Goal: Transaction & Acquisition: Purchase product/service

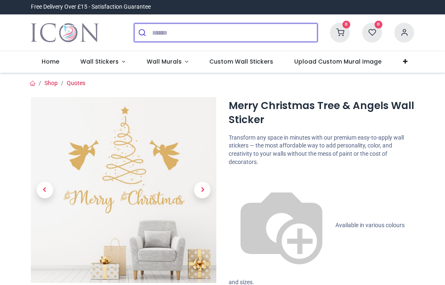
click at [155, 35] on input "search" at bounding box center [234, 33] width 165 height 18
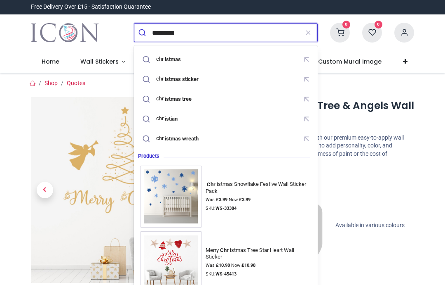
type input "*********"
click at [143, 33] on button "submit" at bounding box center [143, 33] width 18 height 18
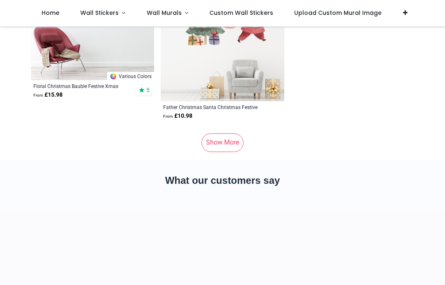
scroll to position [7285, 0]
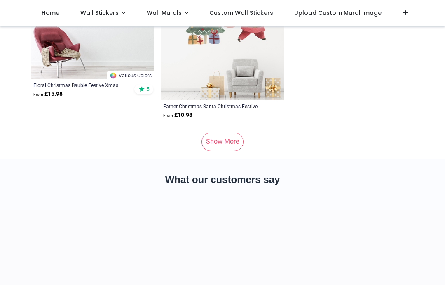
click at [223, 148] on link "Show More" at bounding box center [223, 141] width 42 height 18
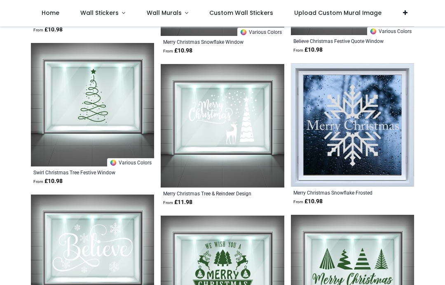
scroll to position [8111, 0]
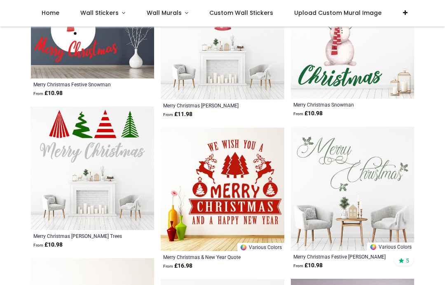
scroll to position [9108, 0]
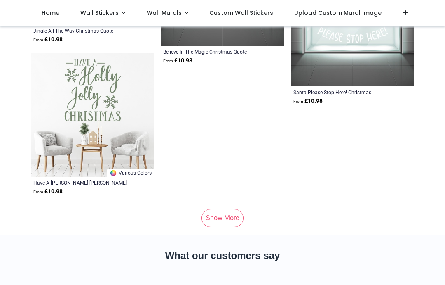
scroll to position [14268, 0]
click at [219, 220] on link "Show More" at bounding box center [223, 218] width 42 height 18
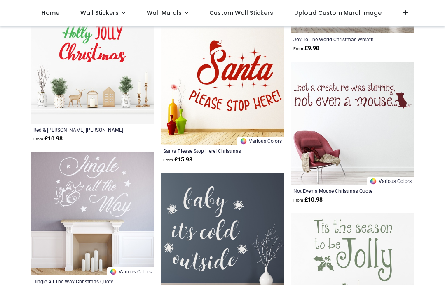
scroll to position [14473, 0]
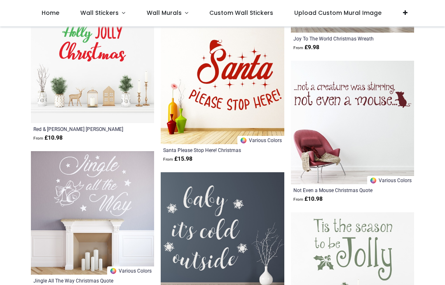
click at [364, 96] on img at bounding box center [352, 122] width 123 height 123
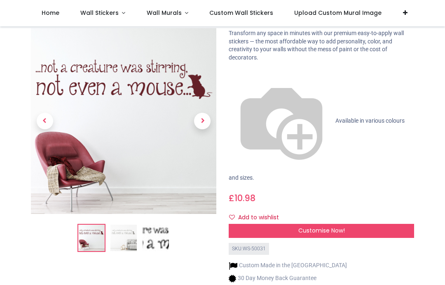
scroll to position [60, 0]
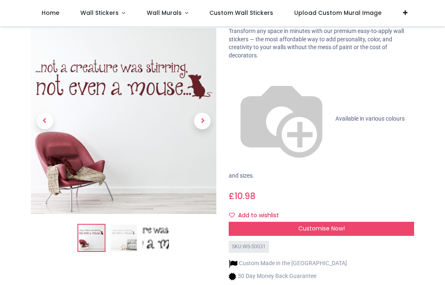
click at [122, 225] on img at bounding box center [124, 238] width 26 height 26
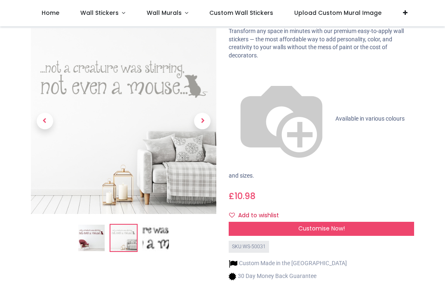
click at [151, 225] on img at bounding box center [156, 238] width 26 height 26
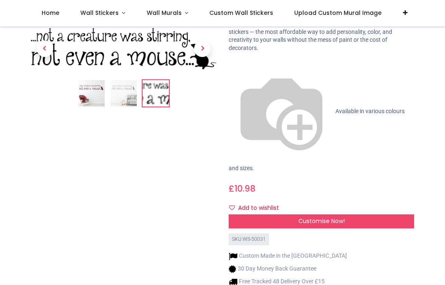
scroll to position [67, 0]
click at [343, 217] on span "Customise Now!" at bounding box center [322, 221] width 47 height 8
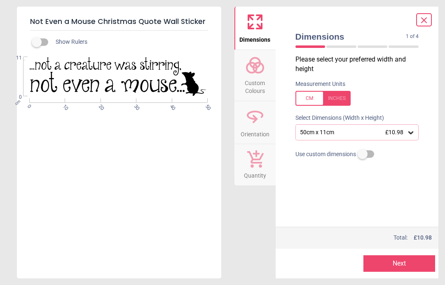
click at [340, 98] on div at bounding box center [323, 98] width 55 height 15
click at [414, 133] on icon at bounding box center [411, 132] width 8 height 8
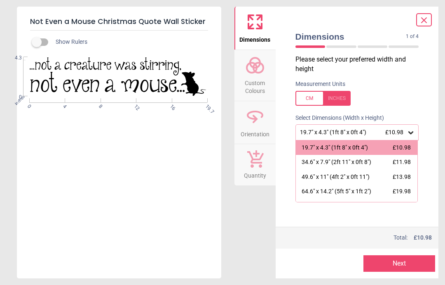
click at [368, 166] on div "34.6" x 7.9" (2ft 11" x 0ft 8") £11.98" at bounding box center [357, 162] width 122 height 15
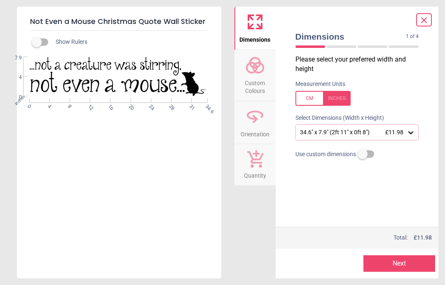
click at [406, 263] on button "Next" at bounding box center [400, 263] width 72 height 16
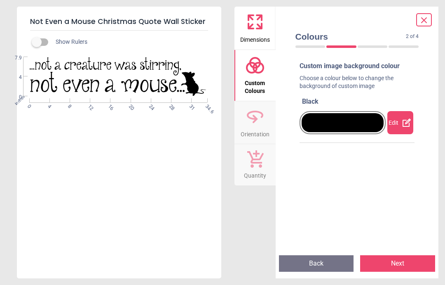
click at [403, 120] on icon at bounding box center [407, 122] width 8 height 8
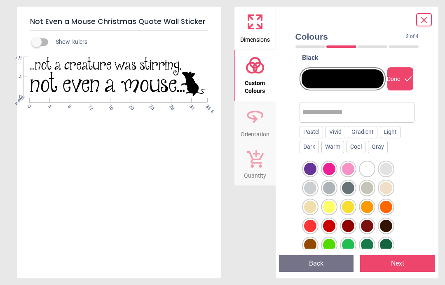
scroll to position [44, 0]
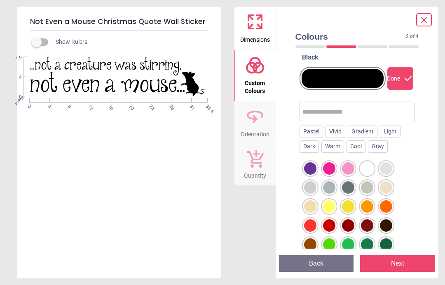
click at [351, 184] on div at bounding box center [348, 187] width 12 height 12
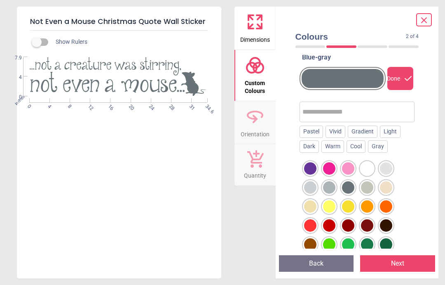
click at [333, 185] on div at bounding box center [329, 187] width 12 height 12
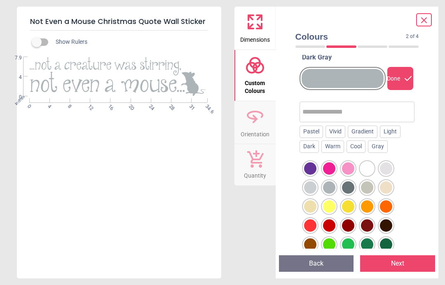
click at [389, 238] on div at bounding box center [386, 244] width 12 height 12
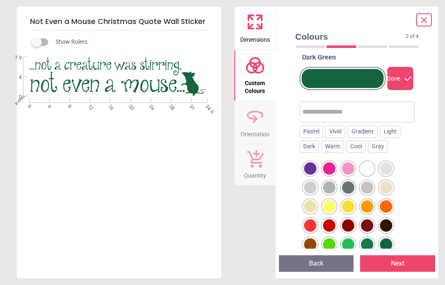
click at [370, 239] on div at bounding box center [367, 244] width 12 height 12
click at [313, 223] on div at bounding box center [310, 225] width 12 height 12
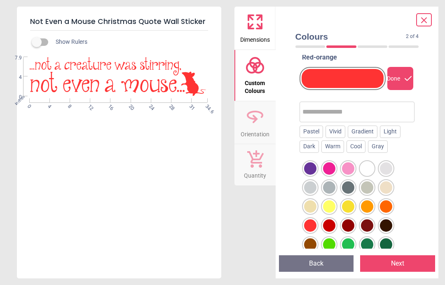
click at [353, 186] on div at bounding box center [348, 187] width 12 height 12
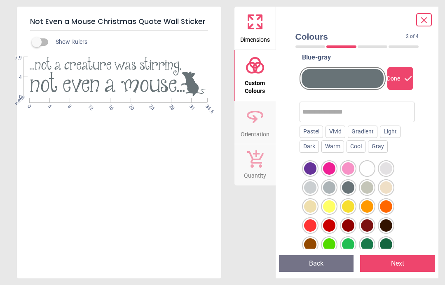
click at [386, 223] on div at bounding box center [386, 225] width 12 height 12
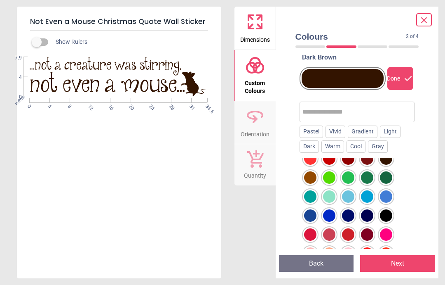
scroll to position [76, 0]
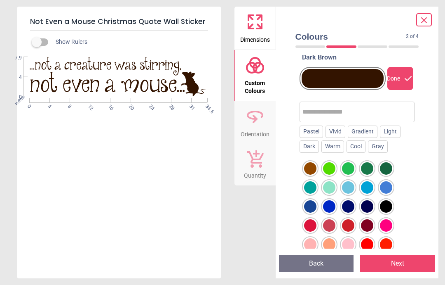
click at [367, 187] on div at bounding box center [367, 187] width 12 height 12
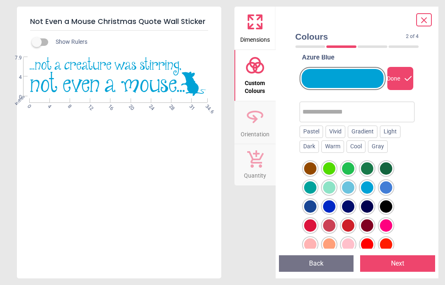
click at [392, 187] on div at bounding box center [386, 187] width 12 height 12
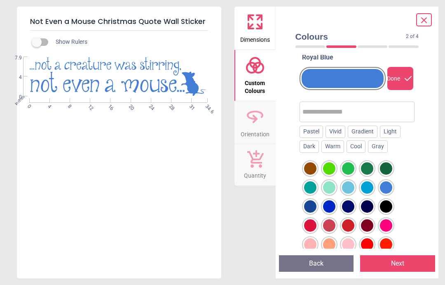
click at [333, 210] on div at bounding box center [329, 206] width 12 height 12
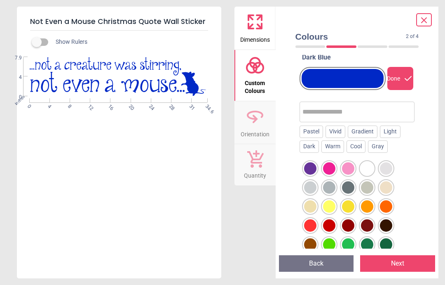
scroll to position [0, 0]
click at [351, 203] on div at bounding box center [348, 206] width 12 height 12
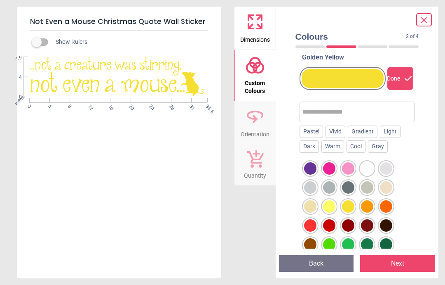
click at [370, 205] on div at bounding box center [367, 206] width 12 height 12
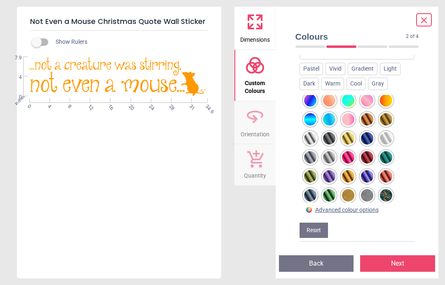
scroll to position [650, 0]
click at [370, 170] on div at bounding box center [367, 176] width 12 height 12
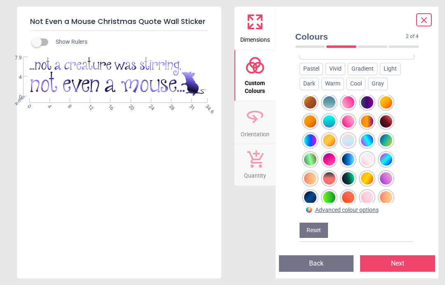
scroll to position [497, 0]
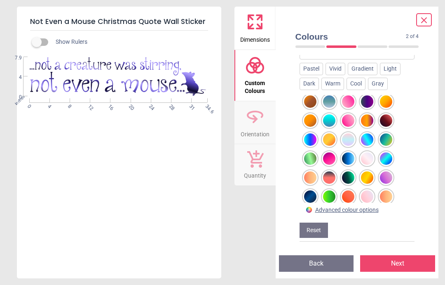
click at [327, 171] on div at bounding box center [329, 177] width 12 height 12
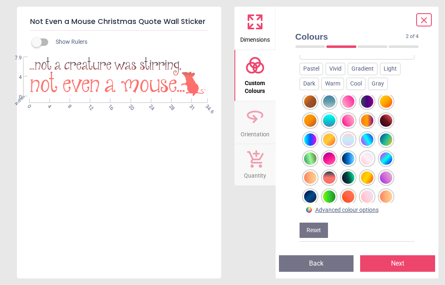
click at [351, 171] on div at bounding box center [348, 177] width 12 height 12
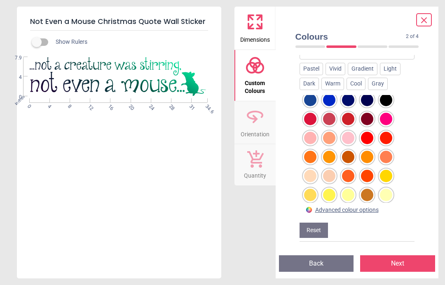
scroll to position [87, 0]
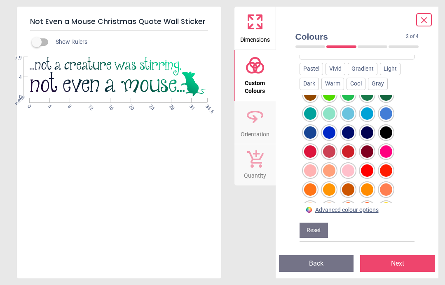
click at [386, 126] on div at bounding box center [386, 132] width 12 height 12
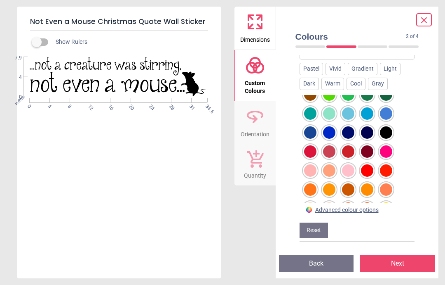
click at [366, 126] on div at bounding box center [367, 132] width 12 height 12
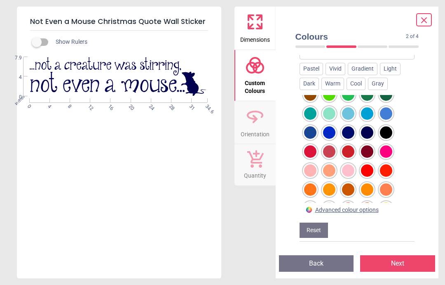
click at [384, 126] on div at bounding box center [386, 132] width 12 height 12
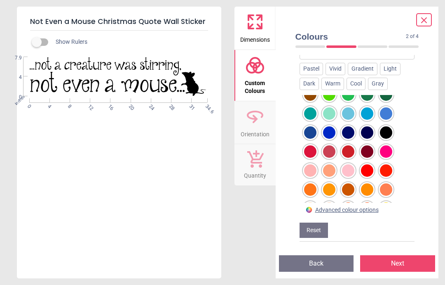
click at [408, 262] on button "Next" at bounding box center [397, 263] width 75 height 16
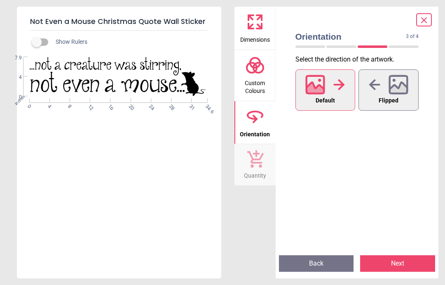
click at [409, 263] on button "Next" at bounding box center [397, 263] width 75 height 16
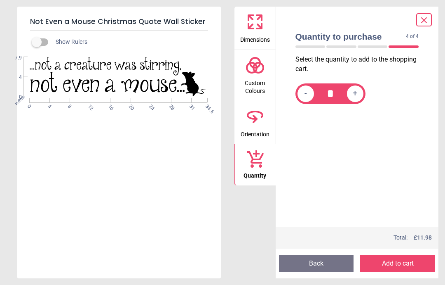
click at [409, 265] on button "Add to cart" at bounding box center [397, 263] width 75 height 16
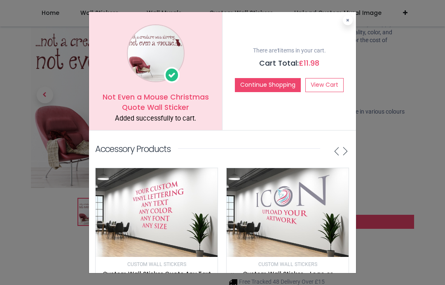
click at [414, 193] on div "Not Even a Mouse Christmas Quote Wall Sticker Added successfully to cart. There…" at bounding box center [222, 142] width 445 height 285
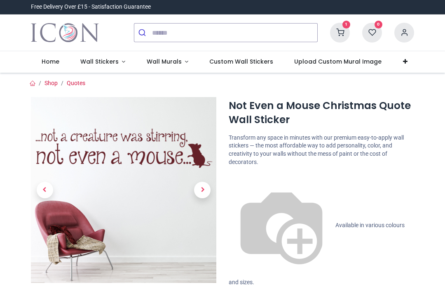
scroll to position [0, 0]
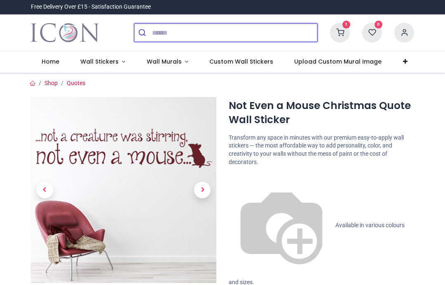
click at [158, 40] on input "search" at bounding box center [234, 33] width 165 height 18
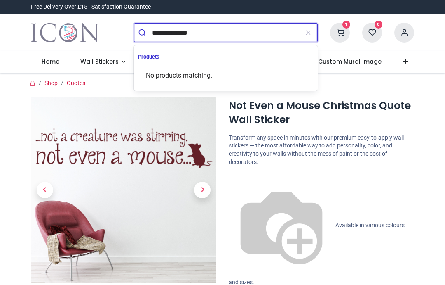
type input "**********"
click at [143, 33] on button "submit" at bounding box center [143, 33] width 18 height 18
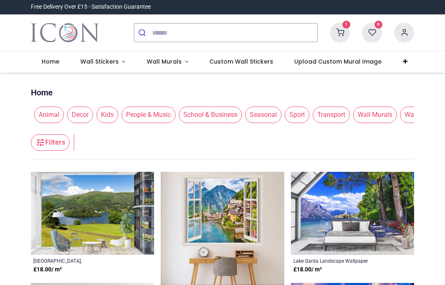
click at [267, 116] on span "Seasonal" at bounding box center [263, 114] width 36 height 16
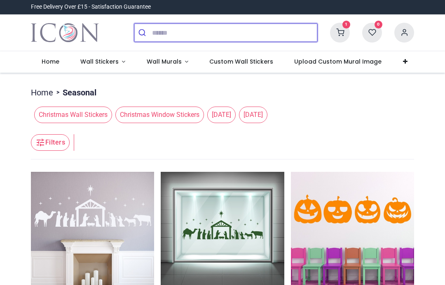
click at [165, 38] on input "search" at bounding box center [234, 33] width 165 height 18
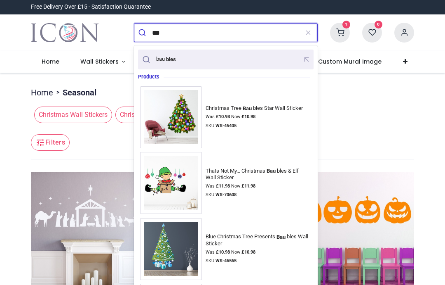
click at [163, 58] on div "bau bles" at bounding box center [166, 59] width 21 height 7
type input "*******"
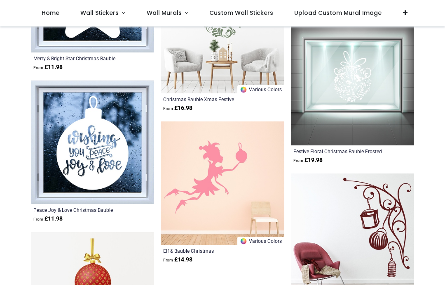
scroll to position [3952, 0]
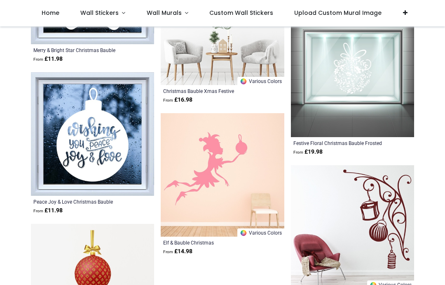
click at [219, 171] on img at bounding box center [222, 174] width 123 height 123
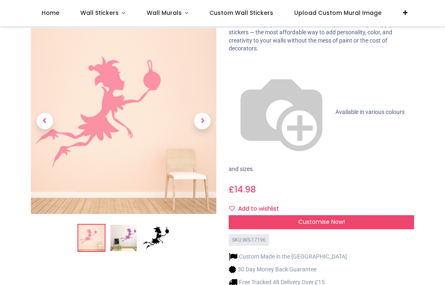
scroll to position [52, 0]
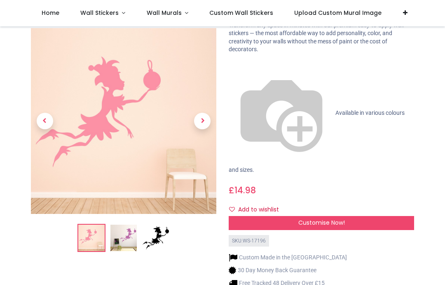
click at [130, 225] on img at bounding box center [124, 238] width 26 height 26
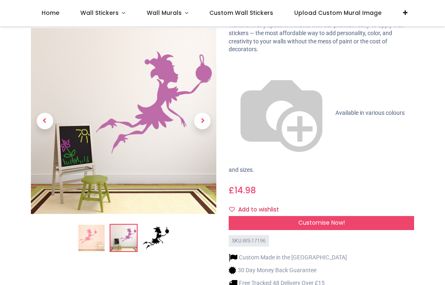
click at [162, 225] on img at bounding box center [156, 238] width 26 height 26
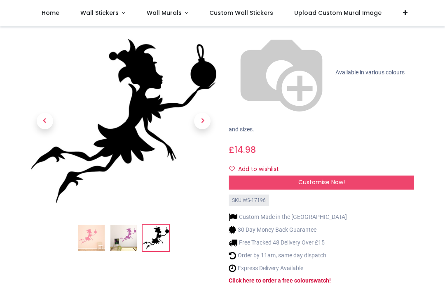
scroll to position [92, 0]
click at [129, 225] on img at bounding box center [124, 238] width 26 height 26
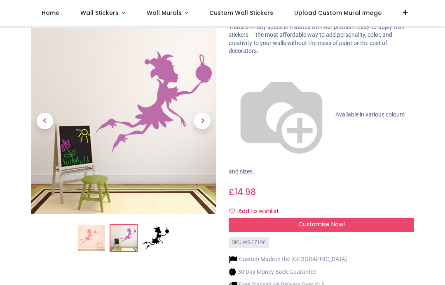
scroll to position [51, 0]
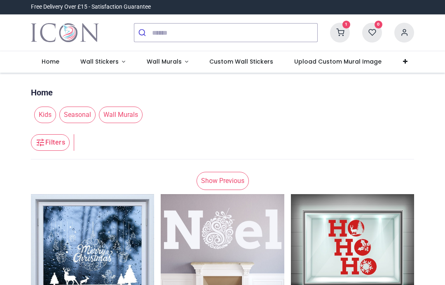
click at [225, 181] on link "Show Previous" at bounding box center [223, 181] width 52 height 18
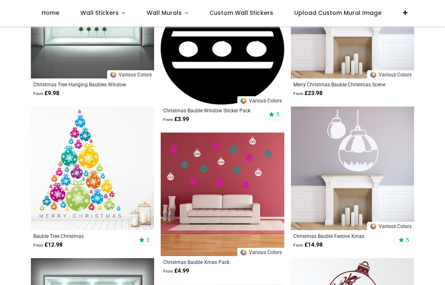
scroll to position [1103, 0]
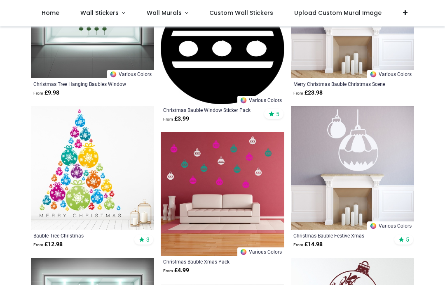
click at [364, 148] on img at bounding box center [352, 167] width 123 height 123
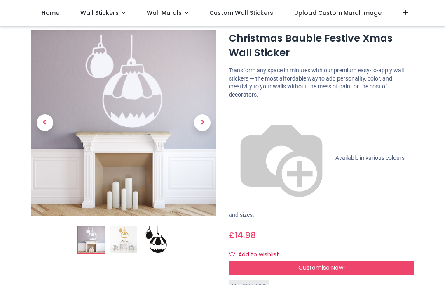
click at [205, 129] on span "Next" at bounding box center [202, 122] width 16 height 16
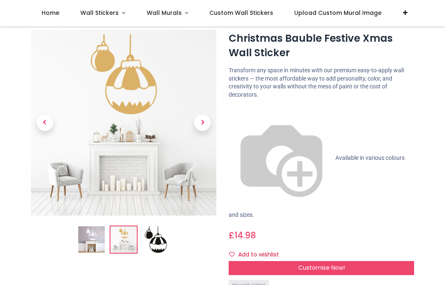
click at [203, 127] on span "Next" at bounding box center [202, 122] width 16 height 16
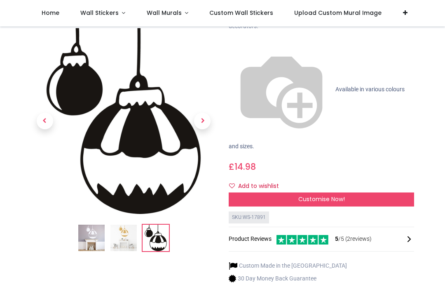
scroll to position [92, 0]
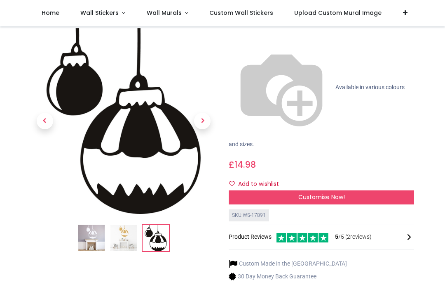
click at [318, 190] on div "Customise Now!" at bounding box center [322, 197] width 186 height 14
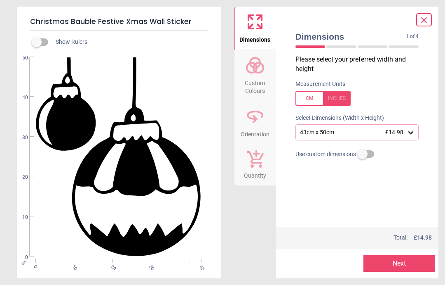
click at [408, 262] on button "Next" at bounding box center [400, 263] width 72 height 16
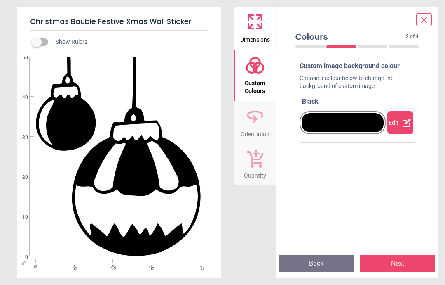
click at [405, 120] on icon at bounding box center [407, 123] width 10 height 10
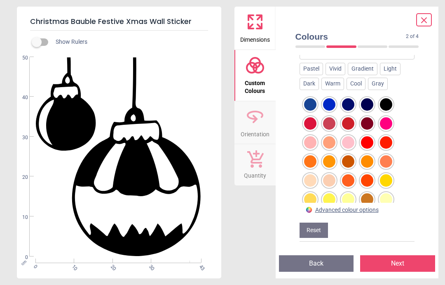
scroll to position [127, 0]
click at [368, 212] on div at bounding box center [367, 218] width 12 height 12
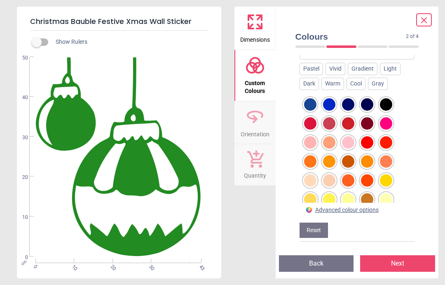
click at [370, 210] on div "Advanced colour options" at bounding box center [348, 210] width 64 height 8
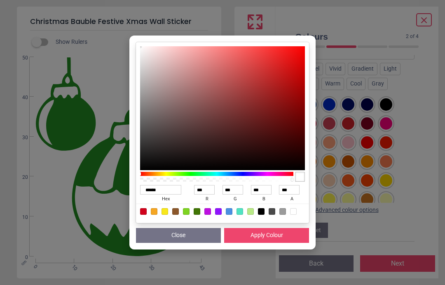
click at [191, 241] on button "Close" at bounding box center [178, 235] width 85 height 15
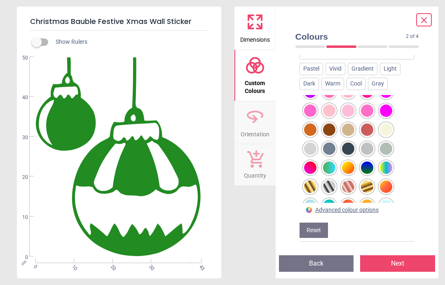
scroll to position [356, 0]
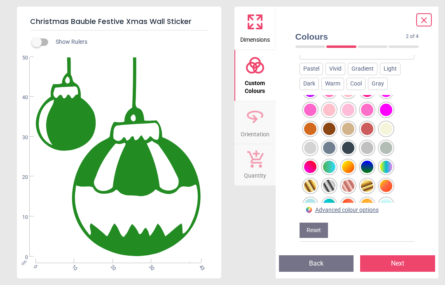
click at [349, 179] on div at bounding box center [348, 185] width 12 height 12
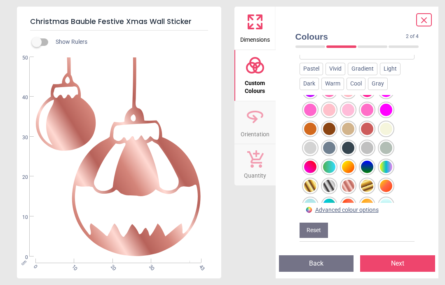
click at [370, 179] on div at bounding box center [367, 185] width 12 height 12
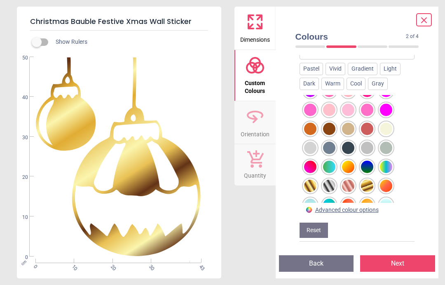
click at [332, 217] on div at bounding box center [329, 223] width 12 height 12
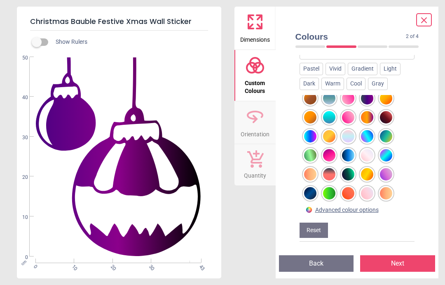
scroll to position [502, 0]
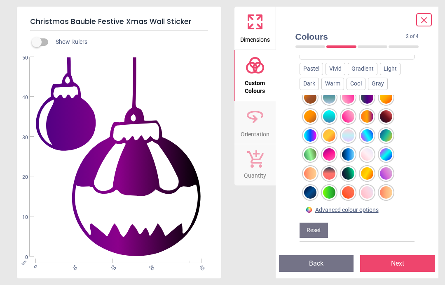
click at [329, 186] on div at bounding box center [329, 192] width 12 height 12
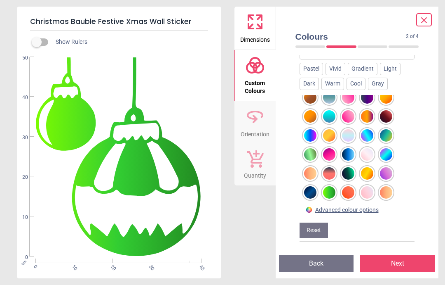
click at [329, 205] on div at bounding box center [329, 211] width 12 height 12
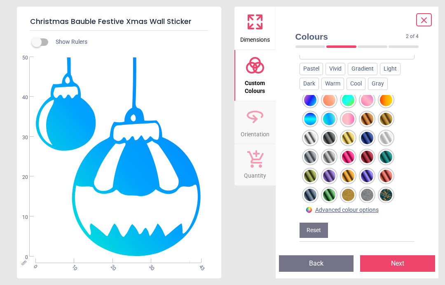
scroll to position [650, 0]
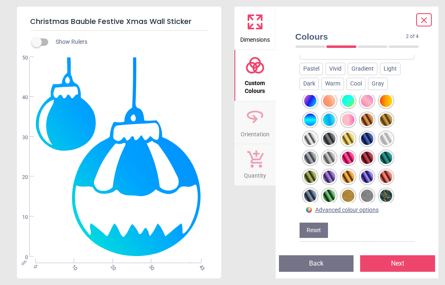
click at [330, 208] on div at bounding box center [329, 214] width 12 height 12
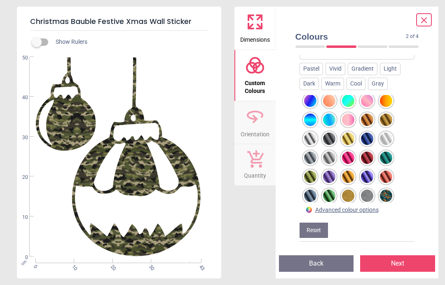
click at [312, 208] on div at bounding box center [310, 214] width 12 height 12
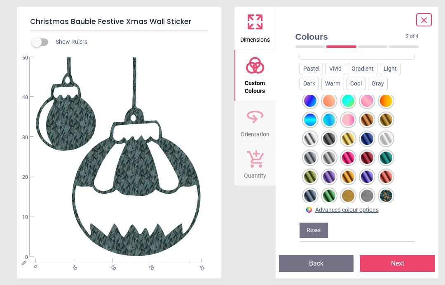
click at [389, 189] on div at bounding box center [386, 195] width 12 height 12
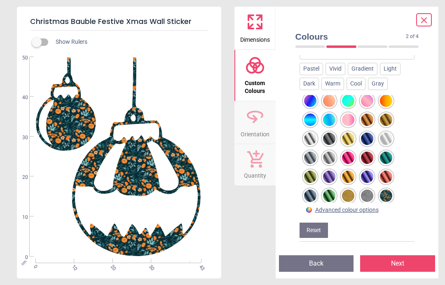
click at [367, 208] on div at bounding box center [367, 214] width 12 height 12
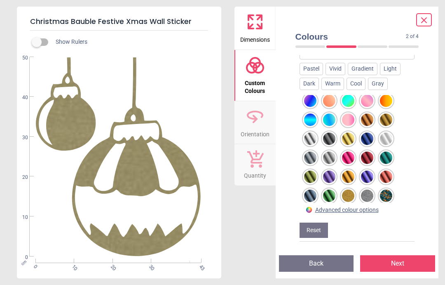
click at [351, 208] on div at bounding box center [348, 214] width 12 height 12
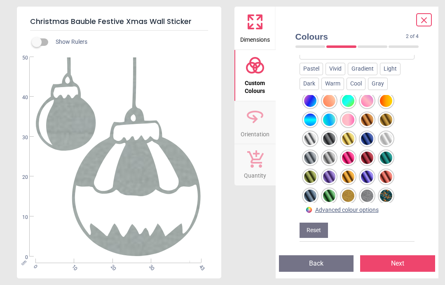
click at [367, 189] on div at bounding box center [367, 195] width 12 height 12
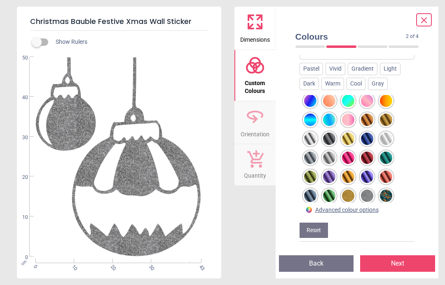
click at [370, 208] on div at bounding box center [367, 214] width 12 height 12
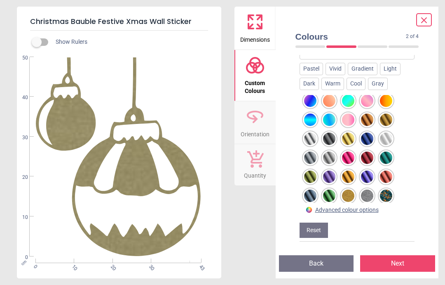
click at [371, 208] on div at bounding box center [367, 214] width 12 height 12
click at [391, 170] on div at bounding box center [386, 176] width 12 height 12
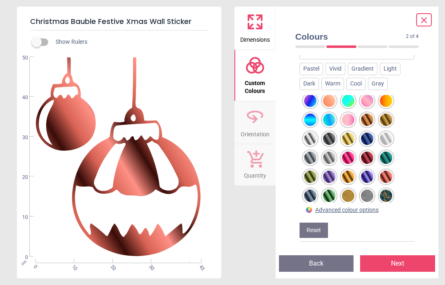
click at [388, 151] on div at bounding box center [386, 157] width 12 height 12
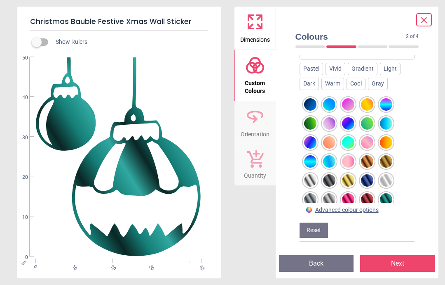
scroll to position [607, 0]
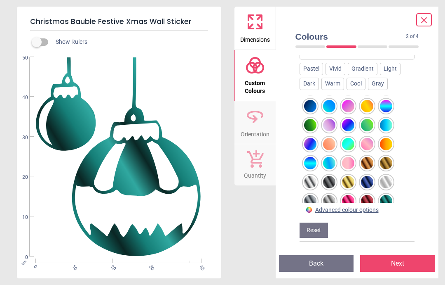
click at [335, 157] on div at bounding box center [329, 163] width 12 height 12
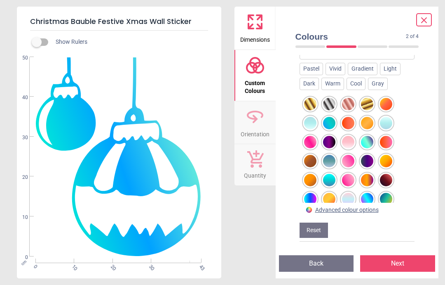
scroll to position [436, 0]
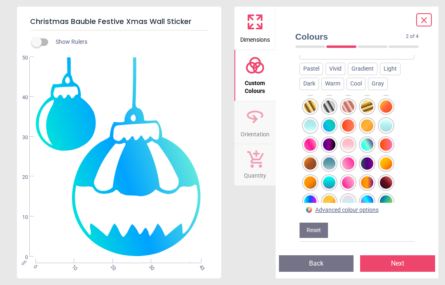
click at [373, 138] on div at bounding box center [367, 144] width 12 height 12
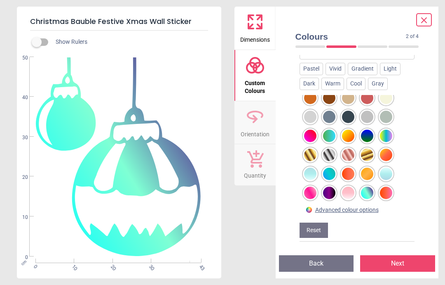
scroll to position [386, 0]
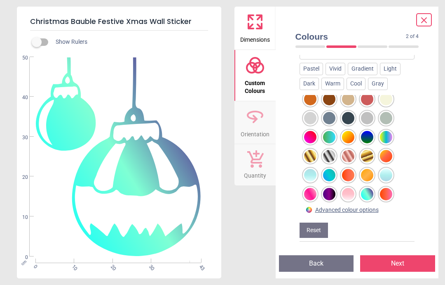
click at [388, 131] on div at bounding box center [386, 137] width 12 height 12
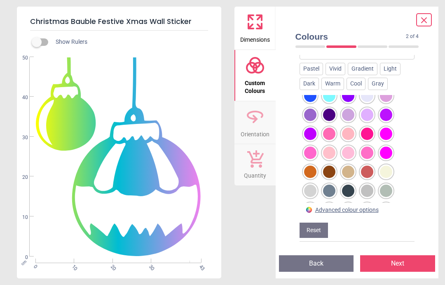
scroll to position [311, 0]
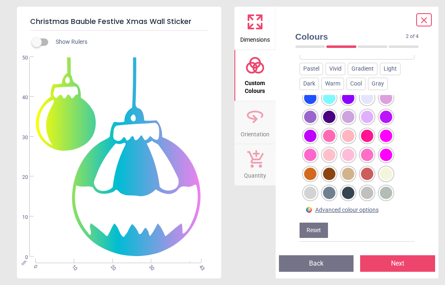
click at [371, 130] on div at bounding box center [367, 136] width 12 height 12
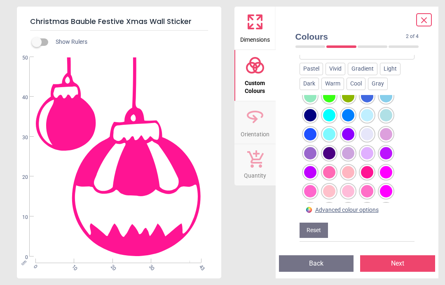
scroll to position [273, 0]
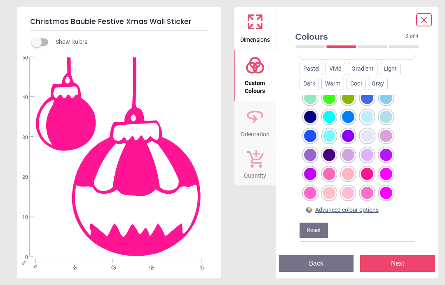
click at [348, 111] on div at bounding box center [348, 117] width 12 height 12
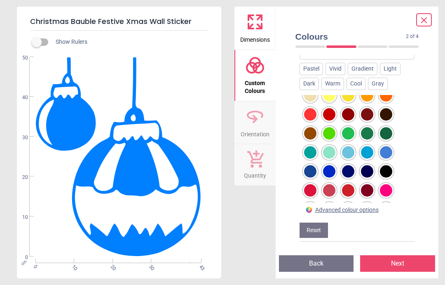
scroll to position [48, 0]
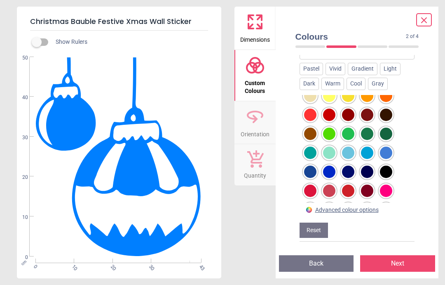
click at [352, 127] on div at bounding box center [348, 133] width 12 height 12
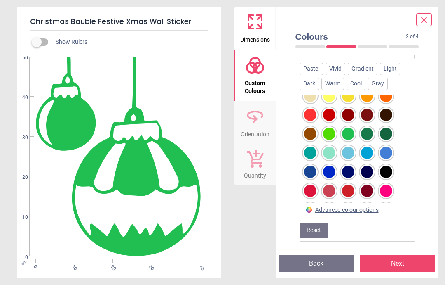
click at [366, 127] on div at bounding box center [367, 133] width 12 height 12
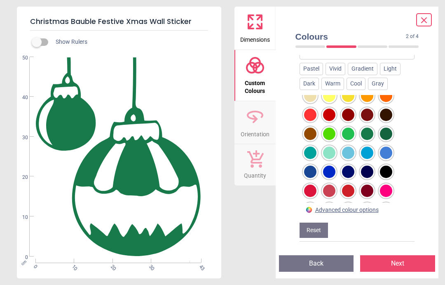
click at [391, 127] on div at bounding box center [386, 133] width 12 height 12
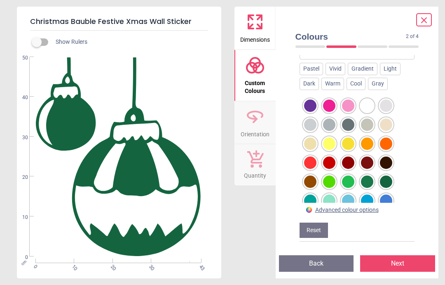
scroll to position [0, 0]
click at [415, 264] on button "Next" at bounding box center [397, 263] width 75 height 16
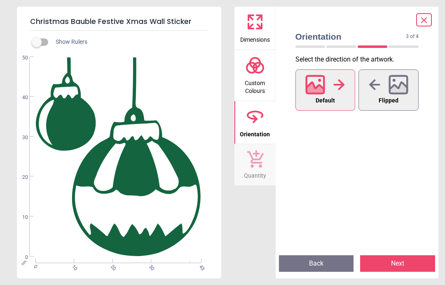
click at [408, 261] on button "Next" at bounding box center [397, 263] width 75 height 16
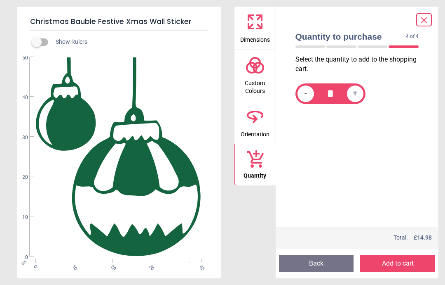
click at [323, 264] on button "Back" at bounding box center [316, 263] width 75 height 16
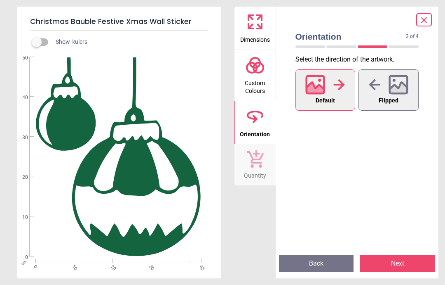
click at [401, 90] on icon at bounding box center [399, 89] width 18 height 14
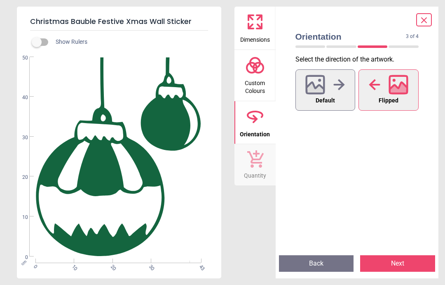
click at [404, 265] on button "Next" at bounding box center [397, 263] width 75 height 16
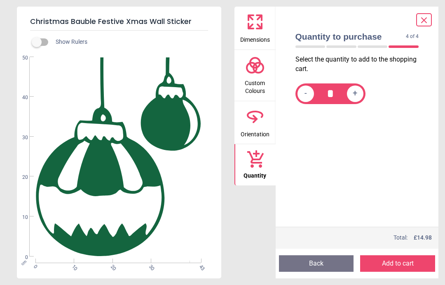
click at [406, 263] on button "Add to cart" at bounding box center [397, 263] width 75 height 16
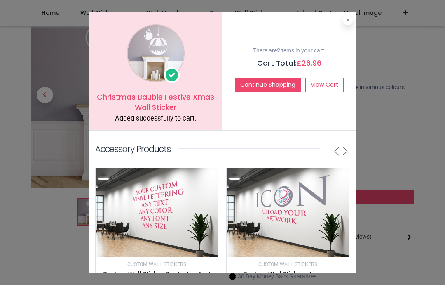
click at [425, 176] on div "Christmas Bauble Festive Xmas Wall Sticker Added successfully to cart. There ar…" at bounding box center [222, 142] width 445 height 285
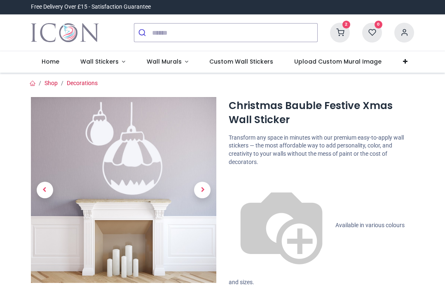
click at [339, 35] on icon at bounding box center [340, 33] width 20 height 20
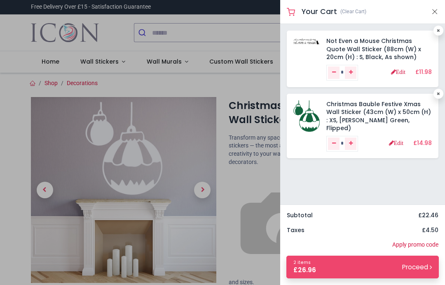
click at [251, 64] on div at bounding box center [222, 142] width 445 height 285
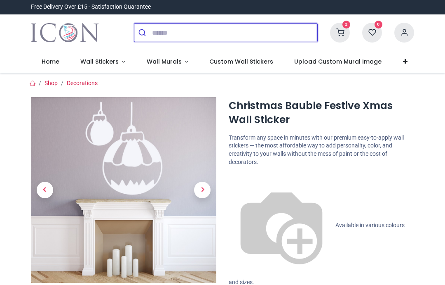
click at [165, 32] on input "search" at bounding box center [234, 33] width 165 height 18
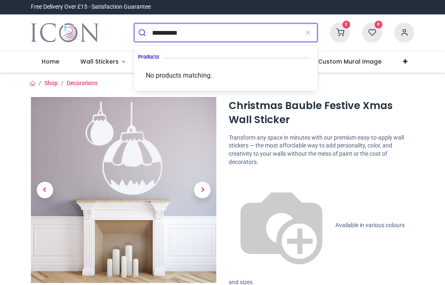
type input "**********"
click at [143, 33] on button "submit" at bounding box center [143, 33] width 18 height 18
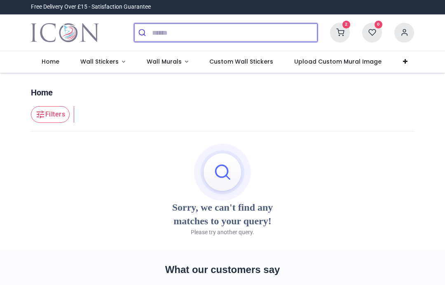
click at [158, 35] on input "search" at bounding box center [234, 33] width 165 height 18
